Goal: Information Seeking & Learning: Learn about a topic

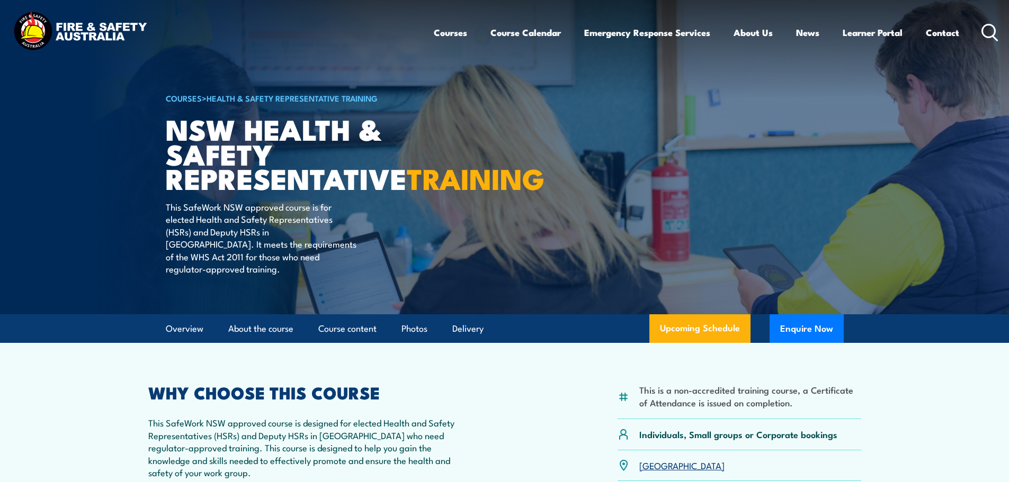
scroll to position [353, 0]
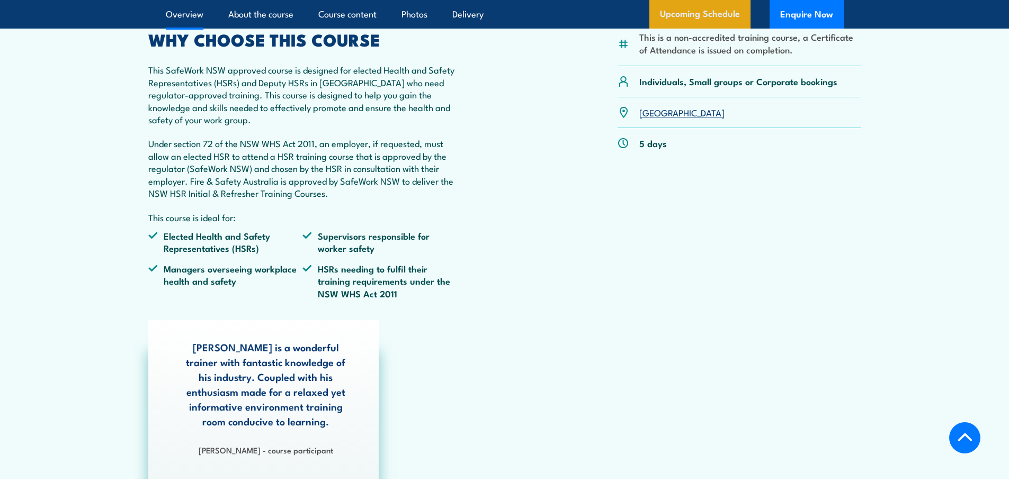
click at [699, 14] on link "Upcoming Schedule" at bounding box center [699, 14] width 101 height 29
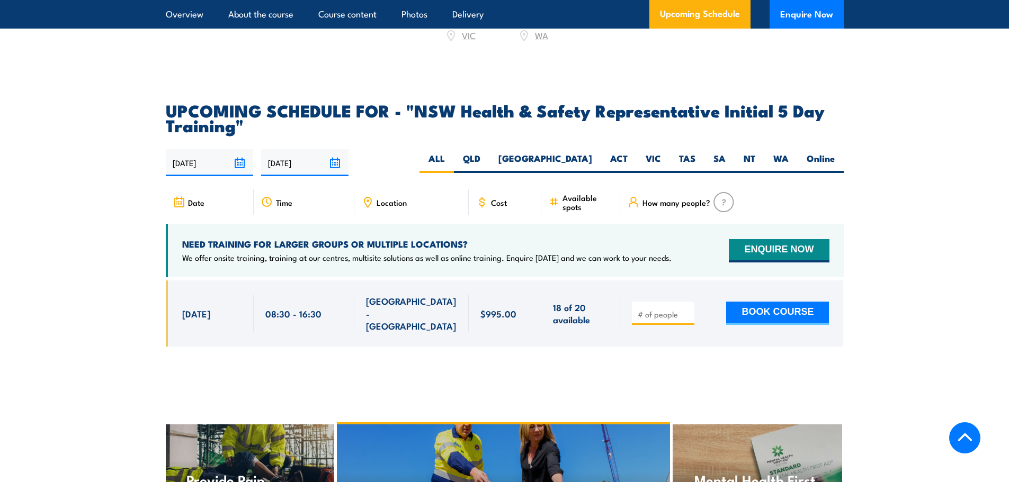
scroll to position [1733, 0]
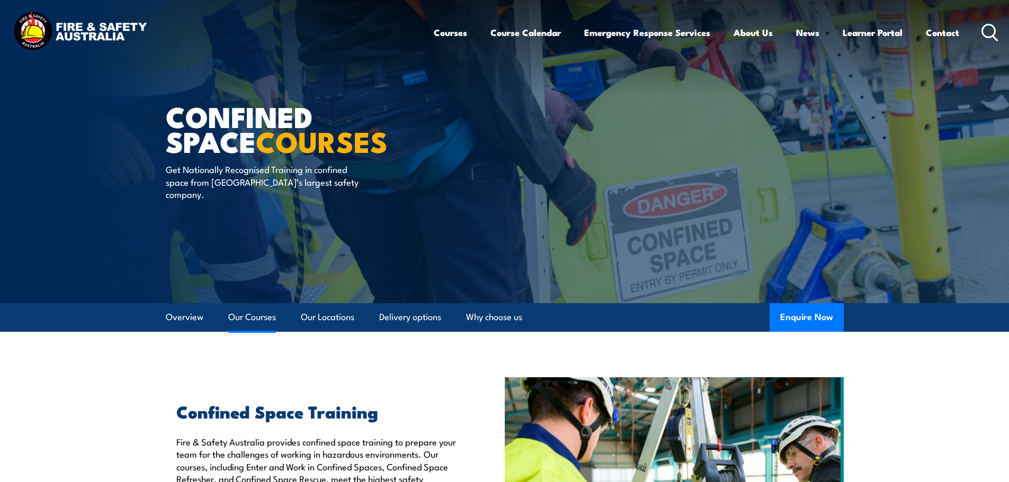
click at [240, 312] on link "Our Courses" at bounding box center [252, 317] width 48 height 28
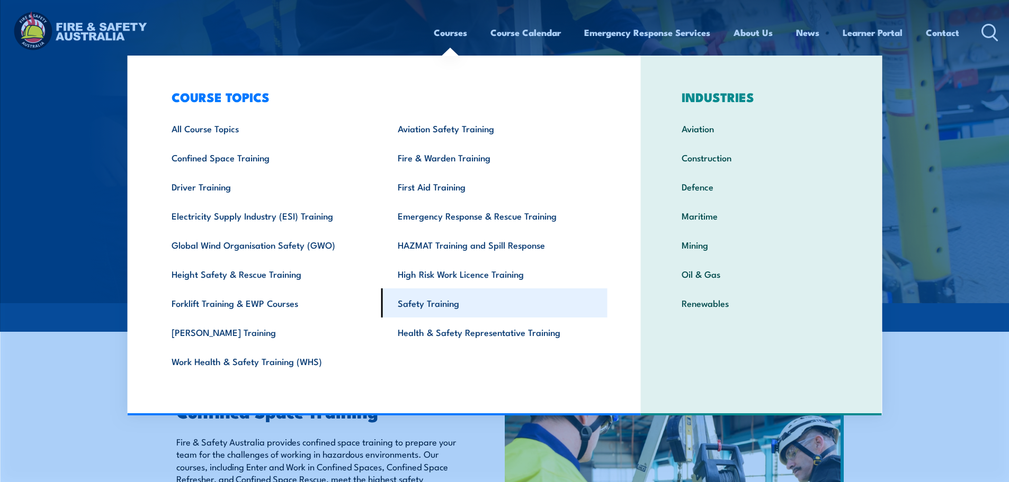
click at [432, 299] on link "Safety Training" at bounding box center [494, 303] width 226 height 29
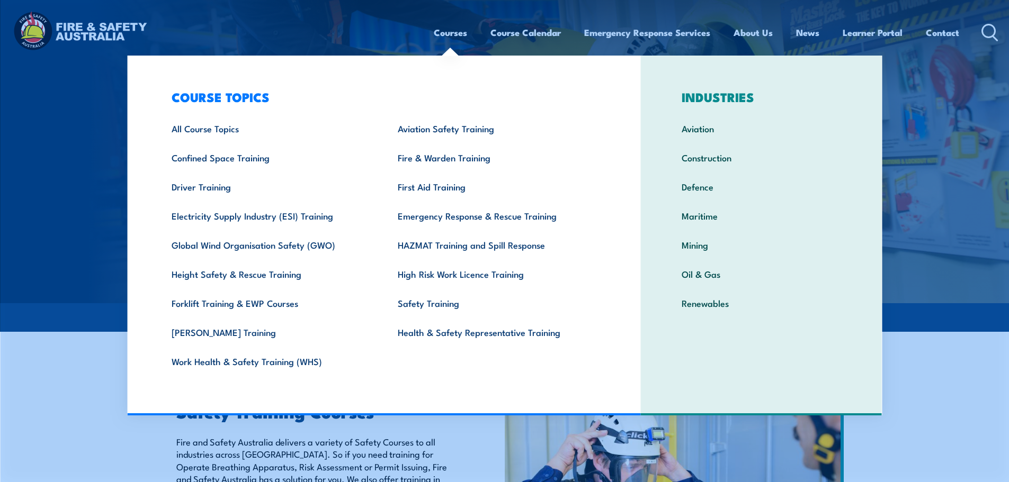
click at [451, 31] on link "Courses" at bounding box center [450, 33] width 33 height 28
click at [459, 329] on link "Health & Safety Representative Training" at bounding box center [494, 332] width 226 height 29
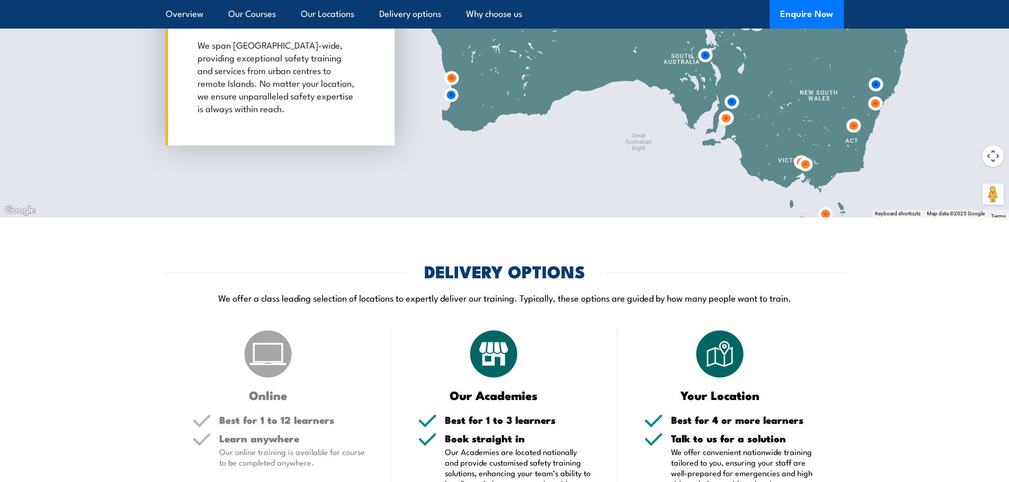
scroll to position [1765, 0]
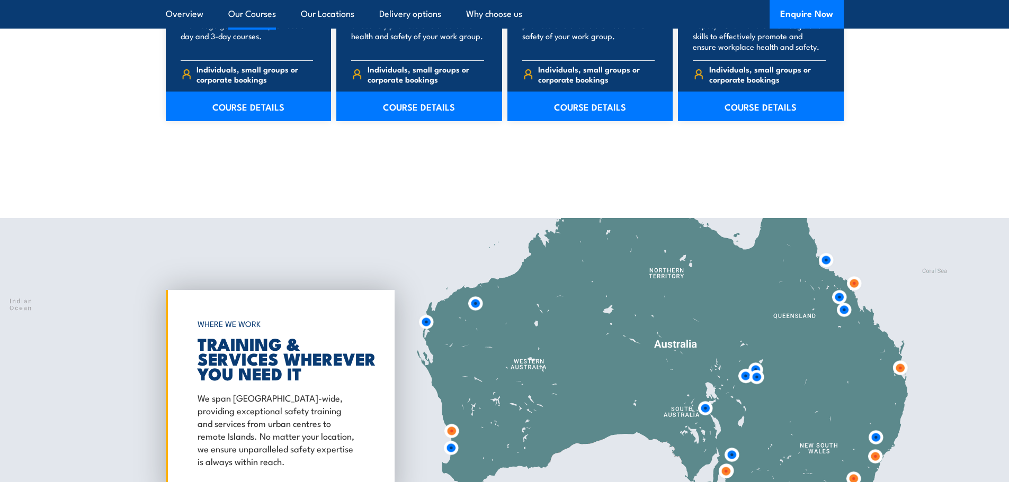
click at [873, 456] on img at bounding box center [875, 457] width 20 height 20
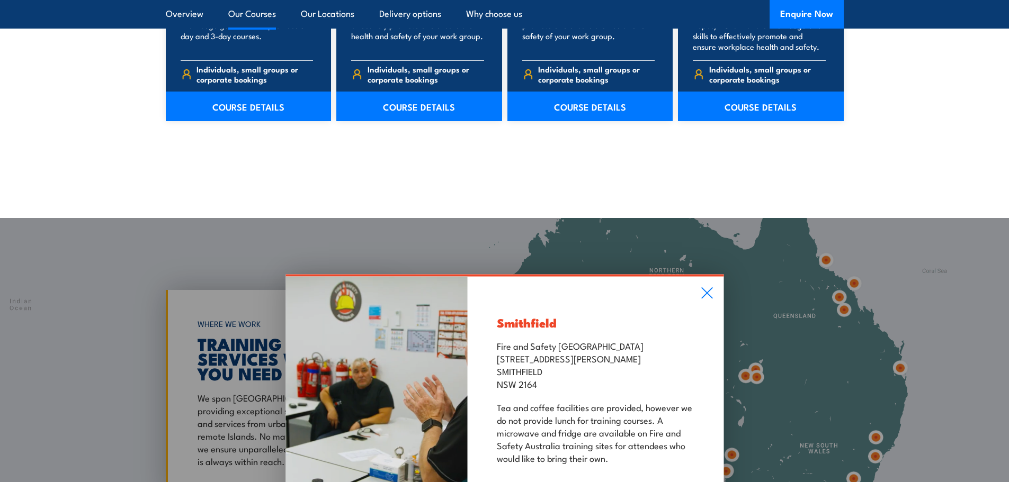
scroll to position [2118, 0]
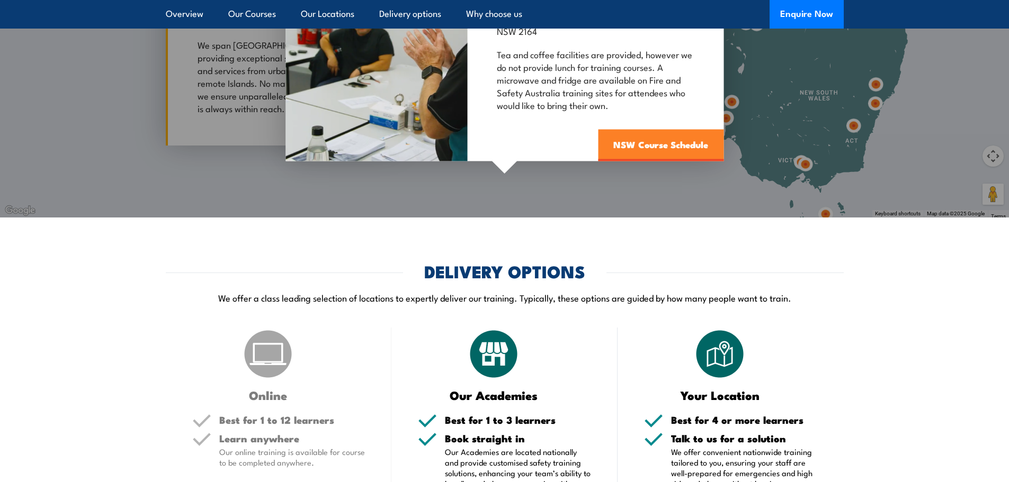
click at [643, 140] on link "NSW Course Schedule" at bounding box center [661, 146] width 126 height 32
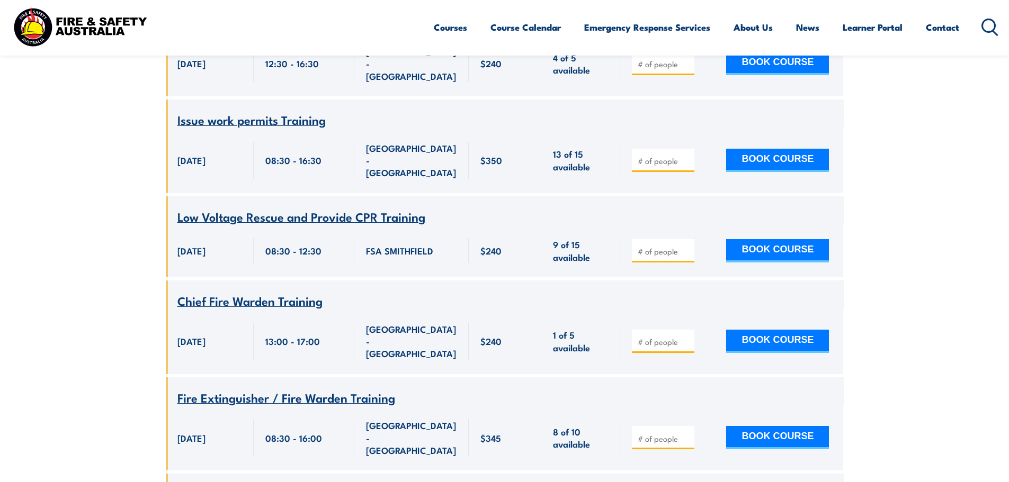
scroll to position [1055, 0]
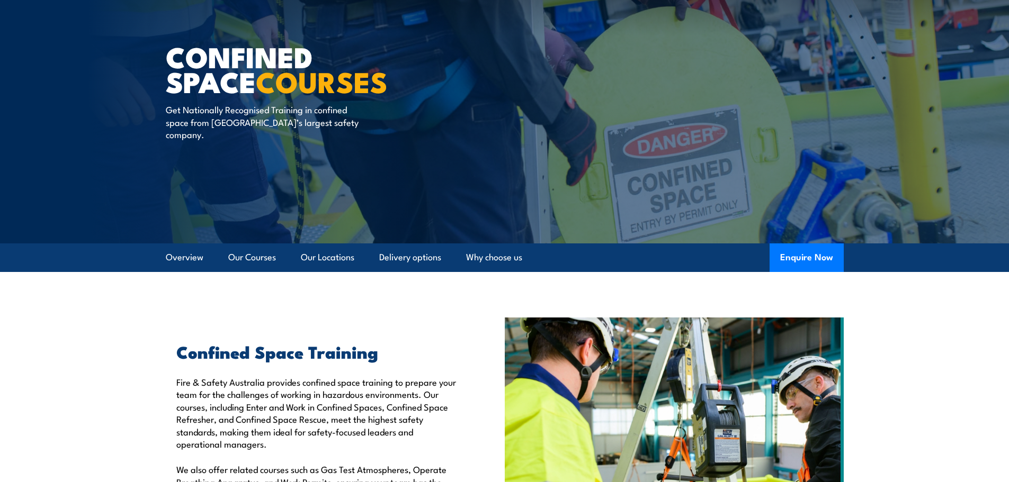
scroll to position [64, 0]
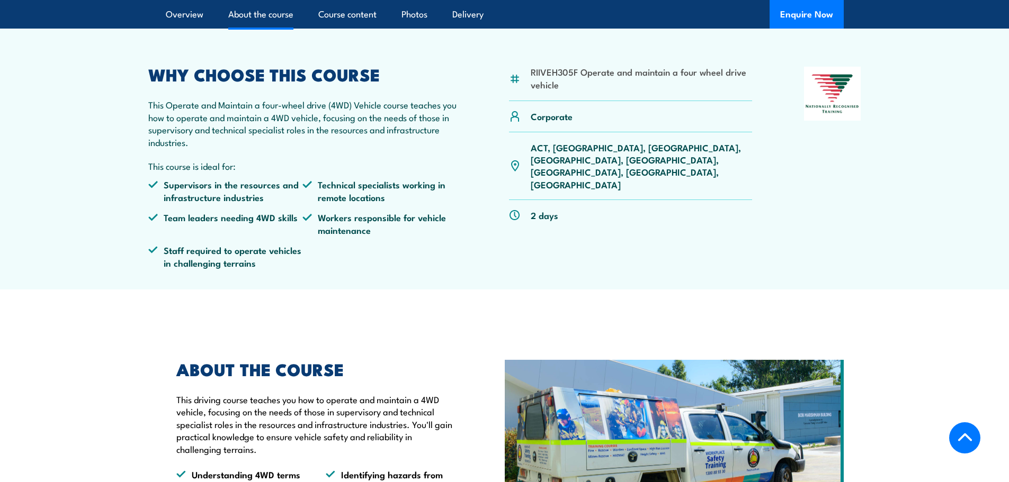
scroll to position [353, 0]
